Goal: Task Accomplishment & Management: Complete application form

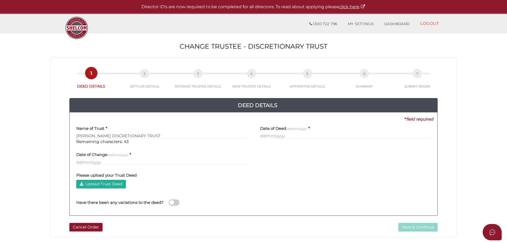
type input "[PERSON_NAME] DISCRETIONARY TRUST"
click at [294, 131] on label "Date of Deed (dd/mm/yyyy)" at bounding box center [283, 127] width 47 height 11
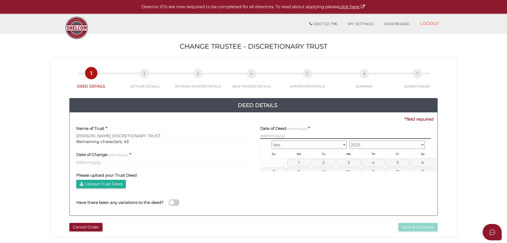
click at [294, 134] on input "text" at bounding box center [345, 136] width 170 height 6
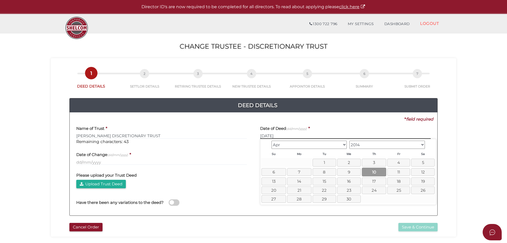
type input "[DATE]"
click at [369, 168] on link "10" at bounding box center [374, 172] width 24 height 9
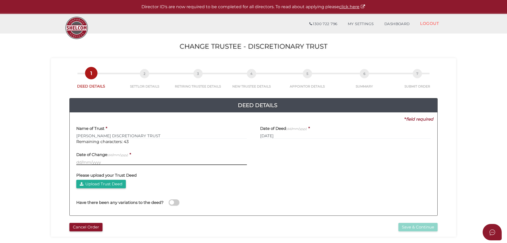
click at [87, 163] on input "text" at bounding box center [161, 162] width 170 height 6
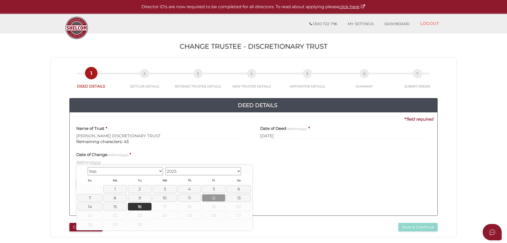
click at [212, 197] on link "12" at bounding box center [214, 198] width 24 height 8
type input "12/09/2025"
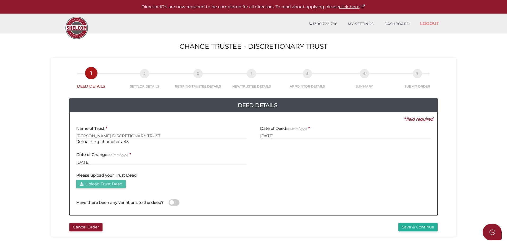
click at [91, 184] on button "Upload Trust Deed" at bounding box center [100, 184] width 49 height 9
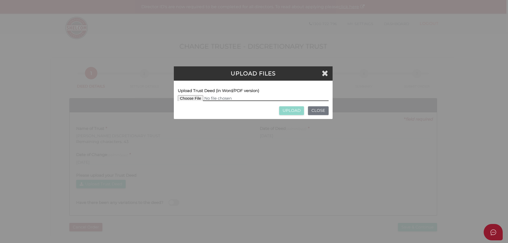
click at [182, 99] on input "file" at bounding box center [253, 98] width 151 height 6
type input "C:\fakepath\Nicholas Richards Disc Trust - deed - certified.pdf"
click at [287, 111] on input "UPLOAD" at bounding box center [291, 110] width 25 height 9
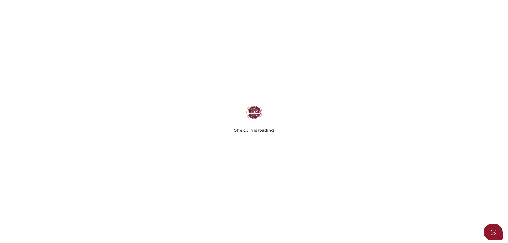
type input "NICHOLAS RICHARDS DISCRETIONARY TRUST"
type input "[DATE]"
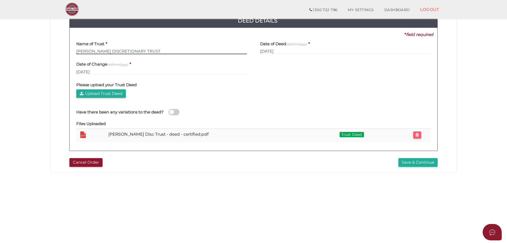
scroll to position [79, 0]
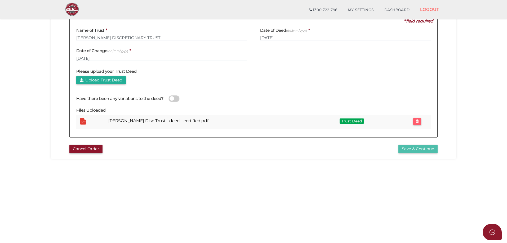
click at [409, 148] on button "Save & Continue" at bounding box center [417, 149] width 39 height 9
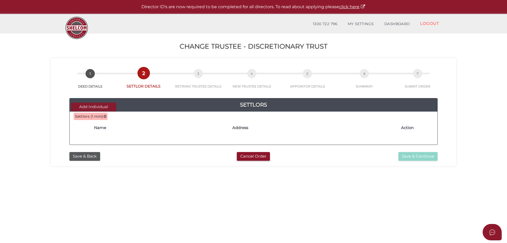
click at [93, 106] on button "Add Individual" at bounding box center [93, 107] width 45 height 9
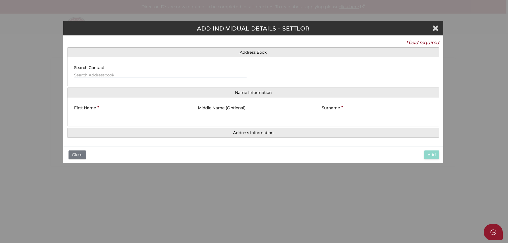
click at [89, 114] on input "First Name" at bounding box center [129, 115] width 111 height 6
type input "ANDREW"
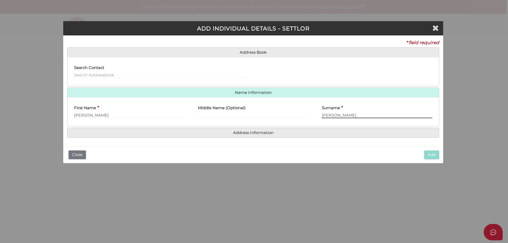
type input "GILL"
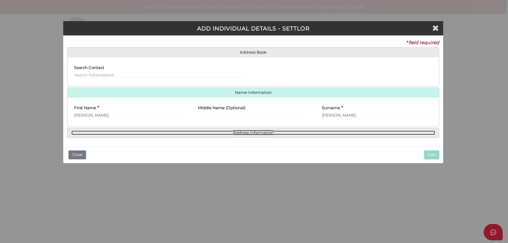
click at [246, 133] on link "Address Information" at bounding box center [253, 133] width 364 height 4
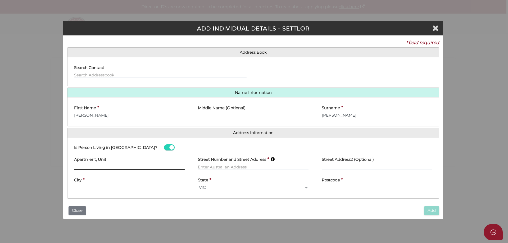
click at [78, 167] on input "text" at bounding box center [129, 167] width 111 height 6
type input "FLOOR 20"
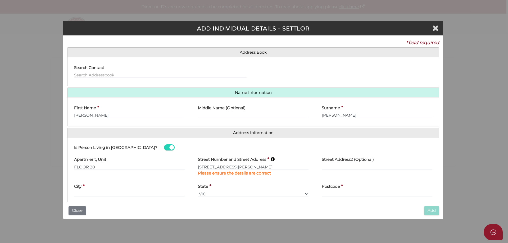
type input "181 William Street"
type input "Melbourne"
select select "VIC"
type input "3000"
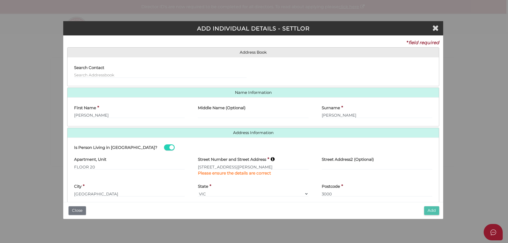
click at [430, 211] on button "Add" at bounding box center [431, 210] width 15 height 9
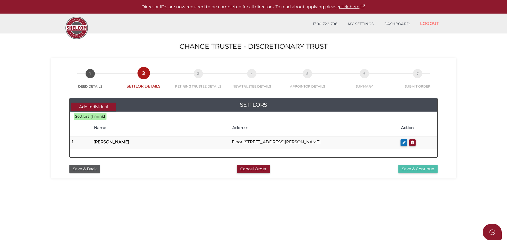
click at [405, 168] on button "Save & Continue" at bounding box center [417, 169] width 39 height 9
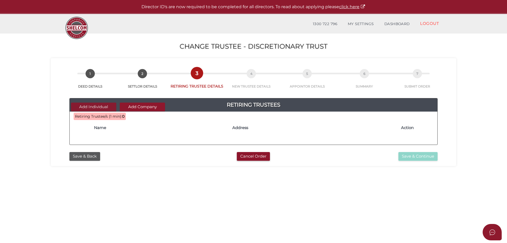
click at [92, 106] on button "Add Individual" at bounding box center [93, 107] width 45 height 9
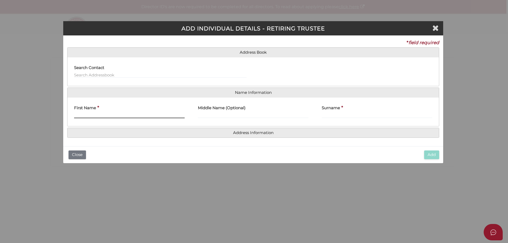
click at [89, 115] on input "First Name" at bounding box center [129, 115] width 111 height 6
type input "NICHOLAS"
type input "WILLIAM"
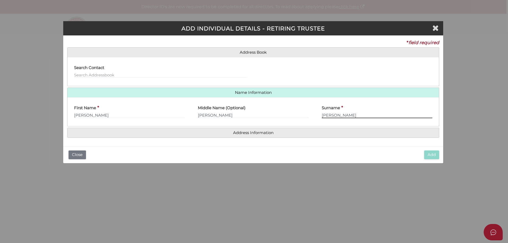
type input "RICHARDS"
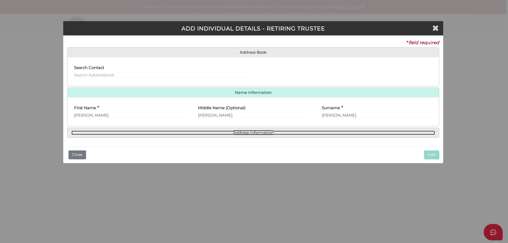
click at [258, 132] on link "Address Information" at bounding box center [253, 133] width 364 height 4
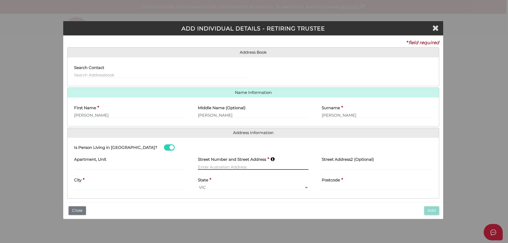
click at [212, 166] on input "text" at bounding box center [253, 167] width 111 height 6
type input "47A Keith Street"
type input "Parkdale"
select select "VIC"
type input "3195"
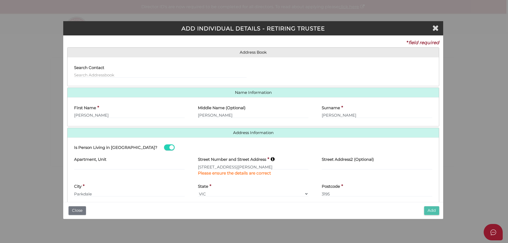
click at [432, 210] on button "Add" at bounding box center [431, 210] width 15 height 9
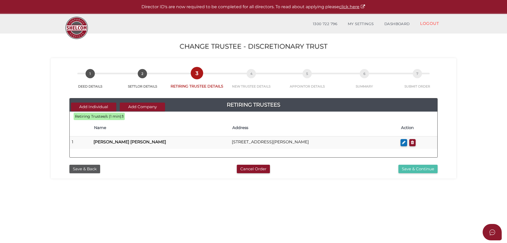
click at [414, 166] on button "Save & Continue" at bounding box center [417, 169] width 39 height 9
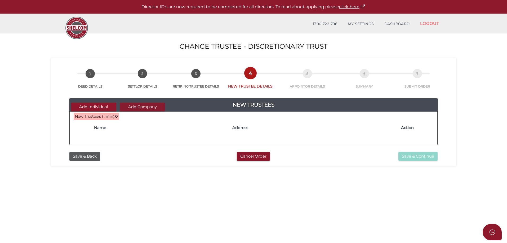
click at [139, 107] on button "Add Company" at bounding box center [142, 107] width 45 height 9
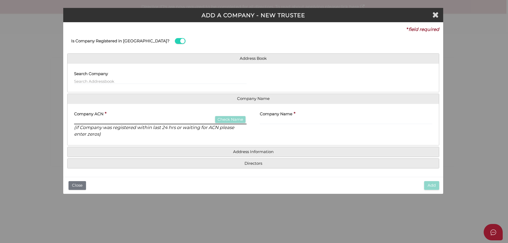
click at [108, 120] on input "text" at bounding box center [160, 122] width 173 height 6
type input "690921996"
click at [224, 120] on button "Check Name" at bounding box center [230, 119] width 30 height 7
type input "TEAM NIC NAT PTY LTD"
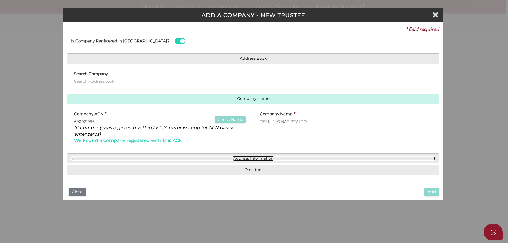
click at [251, 159] on link "Address Information" at bounding box center [253, 158] width 364 height 4
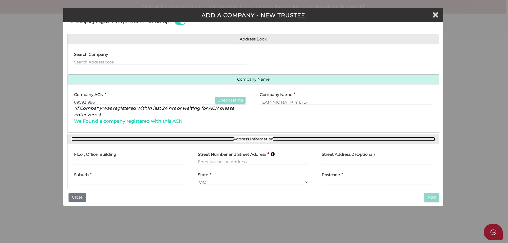
scroll to position [44, 0]
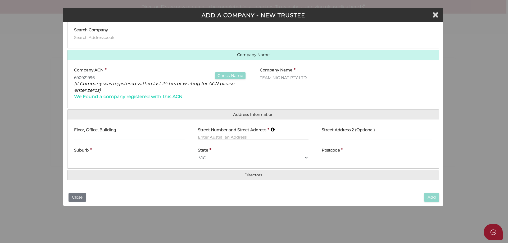
click at [214, 138] on input "text" at bounding box center [253, 137] width 111 height 6
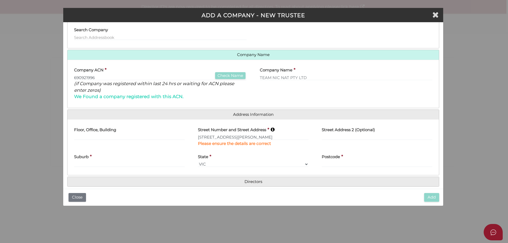
type input "47A Keith Street"
type input "Parkdale"
select select "VIC"
type input "3195"
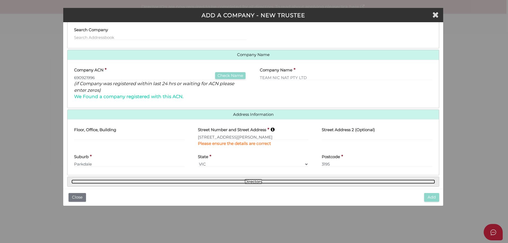
click at [248, 180] on link "Directors" at bounding box center [253, 182] width 364 height 4
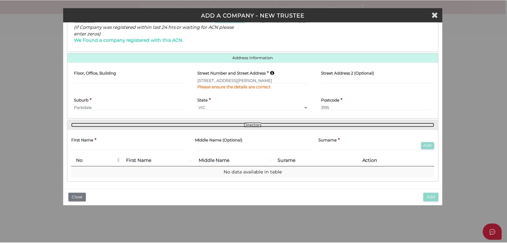
scroll to position [102, 0]
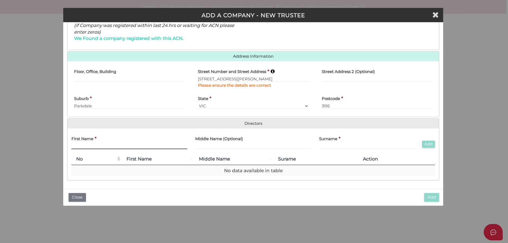
click at [116, 146] on input "text" at bounding box center [129, 146] width 116 height 6
type input "NATALIE"
type input "JONES"
click at [427, 143] on button "Add" at bounding box center [428, 144] width 13 height 7
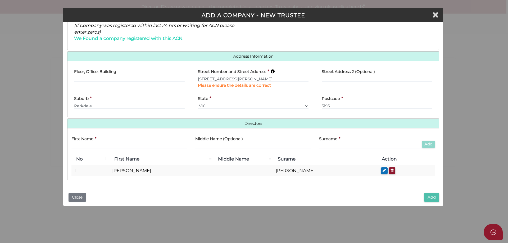
click at [430, 197] on button "Add" at bounding box center [431, 197] width 15 height 9
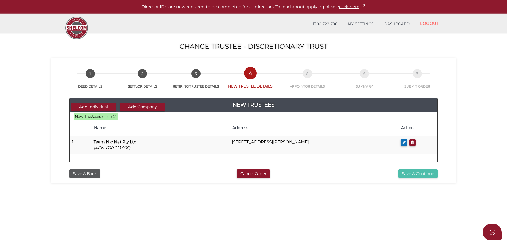
click at [408, 174] on button "Save & Continue" at bounding box center [417, 174] width 39 height 9
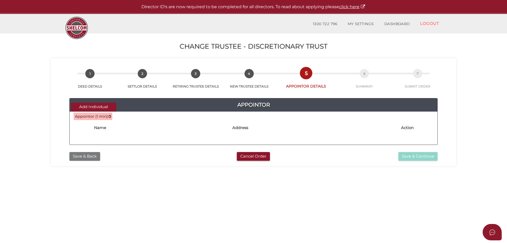
click at [85, 155] on button "Save & Back" at bounding box center [84, 156] width 31 height 9
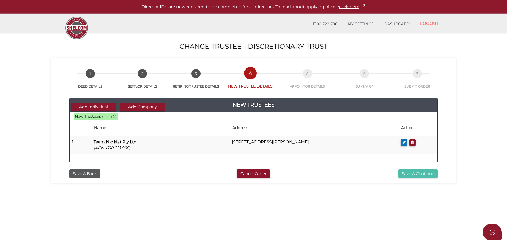
click at [406, 173] on button "Save & Continue" at bounding box center [417, 174] width 39 height 9
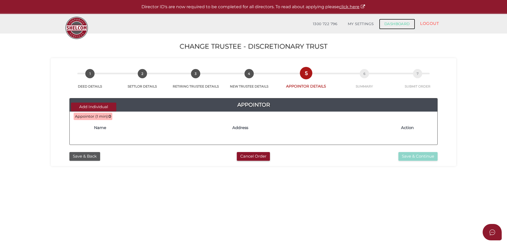
click at [399, 23] on link "DASHBOARD" at bounding box center [397, 24] width 36 height 11
